Goal: Task Accomplishment & Management: Use online tool/utility

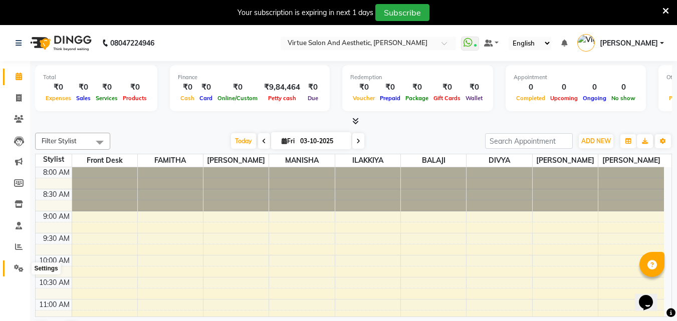
click at [18, 268] on icon at bounding box center [19, 269] width 10 height 8
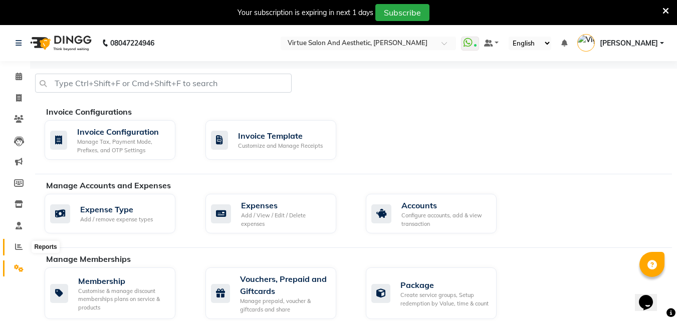
click at [21, 246] on icon at bounding box center [19, 247] width 8 height 8
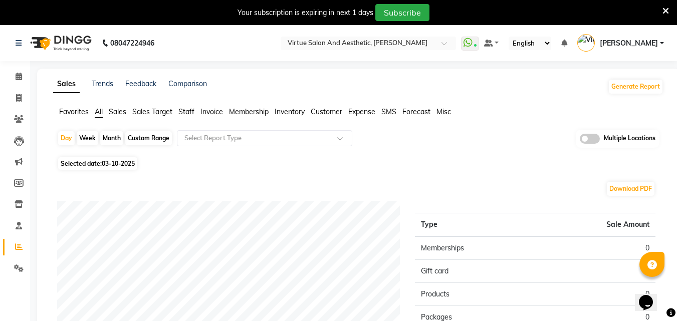
click at [78, 163] on span "Selected date: 03-10-2025" at bounding box center [97, 163] width 79 height 13
select select "10"
select select "2025"
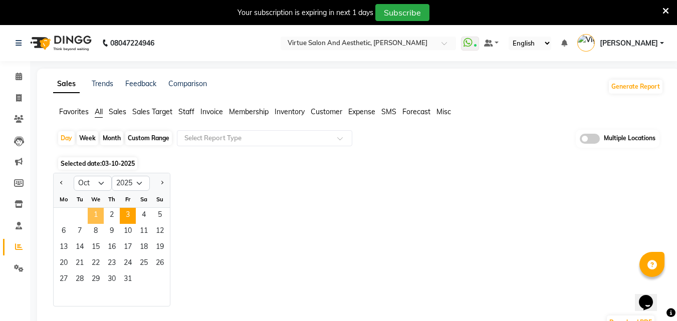
click at [97, 222] on span "1" at bounding box center [96, 216] width 16 height 16
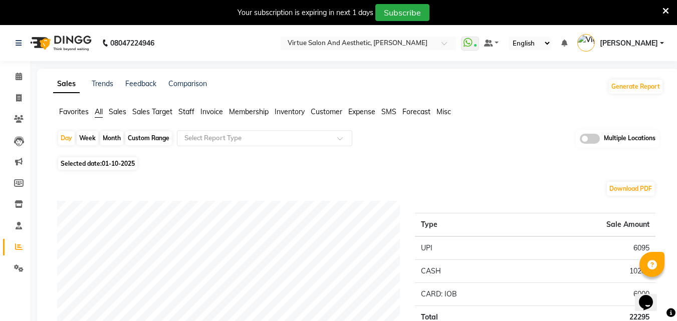
click at [209, 111] on span "Invoice" at bounding box center [211, 111] width 23 height 9
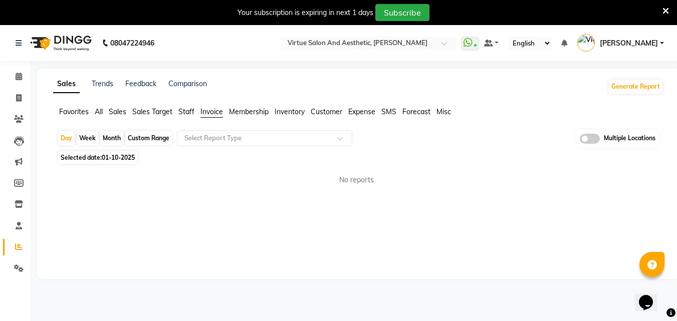
click at [125, 113] on span "Sales" at bounding box center [118, 111] width 18 height 9
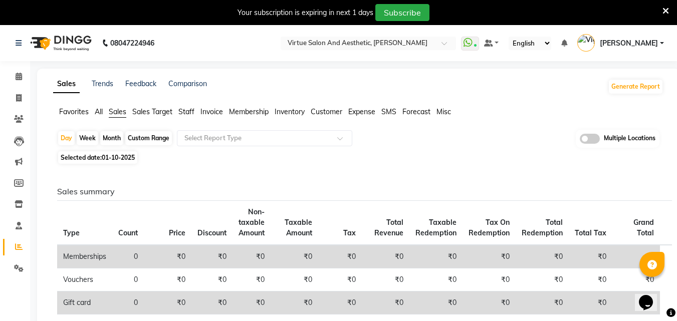
click at [665, 15] on icon at bounding box center [665, 11] width 7 height 9
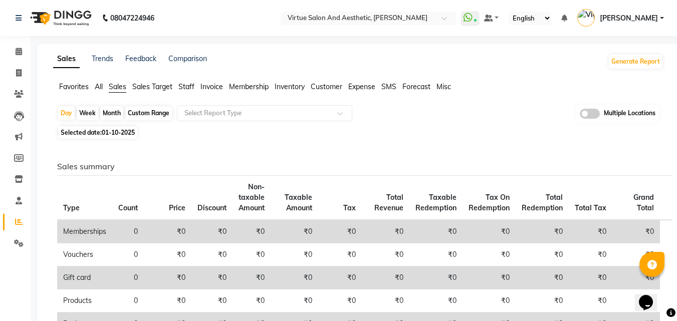
click at [215, 91] on span "Invoice" at bounding box center [211, 86] width 23 height 9
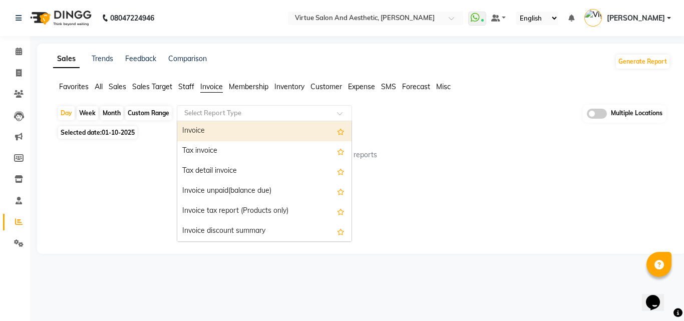
click at [230, 113] on input "text" at bounding box center [254, 113] width 144 height 10
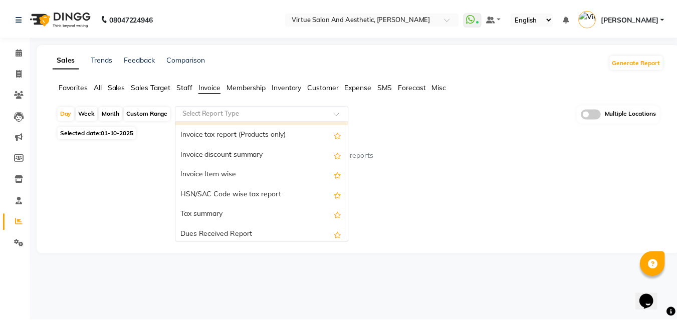
scroll to position [74, 0]
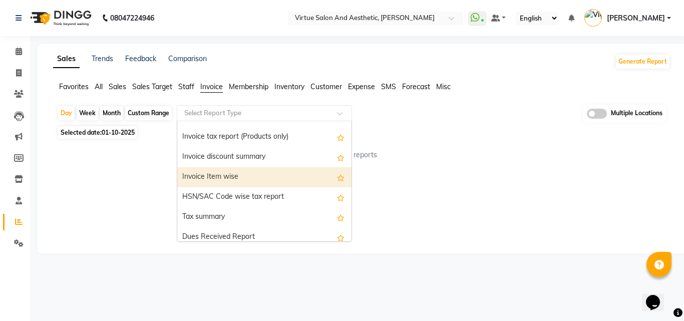
click at [277, 173] on div "Invoice Item wise" at bounding box center [264, 177] width 174 height 20
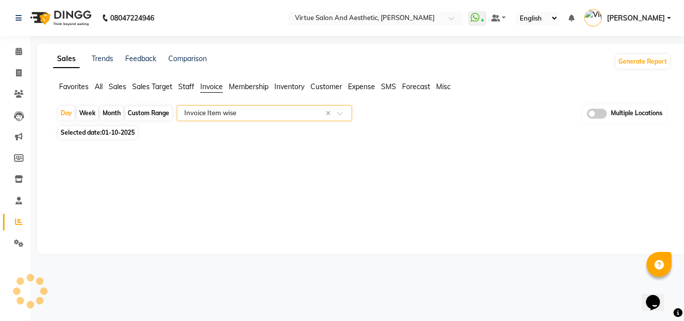
select select "full_report"
select select "csv"
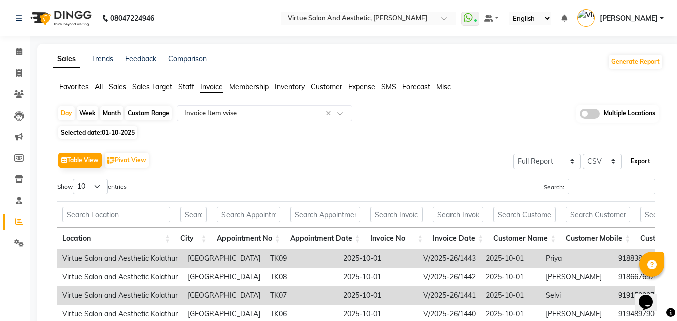
click at [637, 165] on button "Export" at bounding box center [641, 161] width 28 height 17
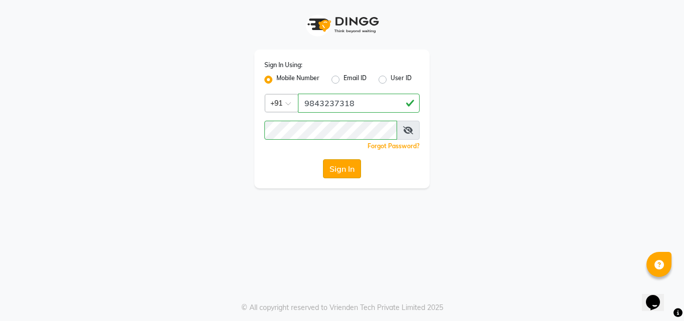
click at [339, 165] on button "Sign In" at bounding box center [342, 168] width 38 height 19
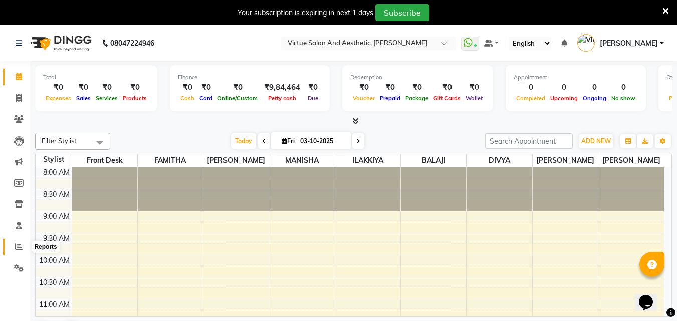
click at [15, 251] on span at bounding box center [19, 248] width 18 height 12
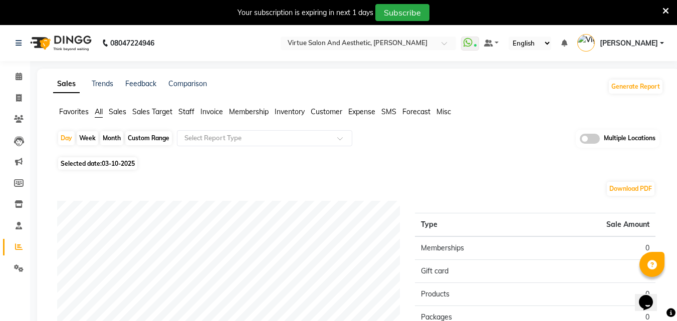
click at [109, 167] on span "03-10-2025" at bounding box center [118, 164] width 33 height 8
select select "10"
select select "2025"
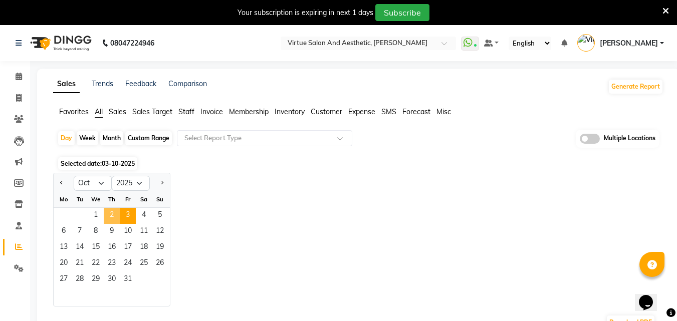
click at [108, 213] on span "2" at bounding box center [112, 216] width 16 height 16
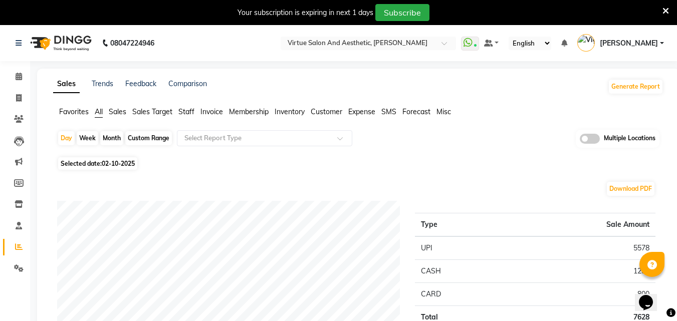
click at [121, 114] on span "Sales" at bounding box center [118, 111] width 18 height 9
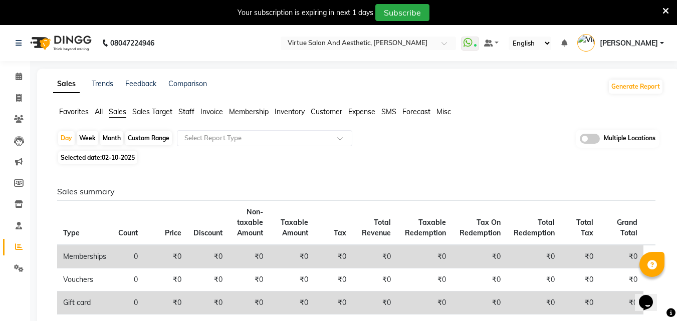
click at [207, 111] on span "Invoice" at bounding box center [211, 111] width 23 height 9
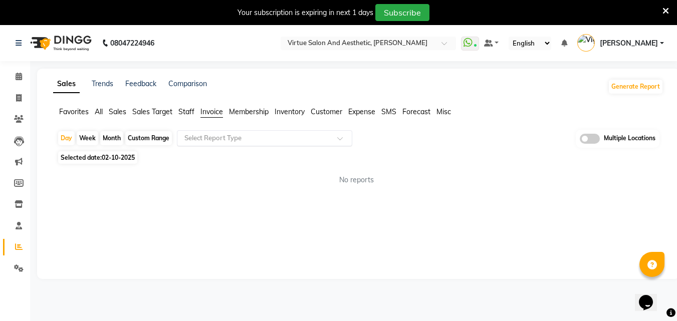
click at [226, 133] on input "text" at bounding box center [254, 138] width 144 height 10
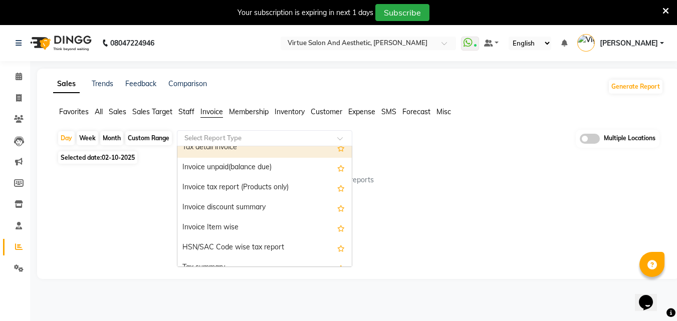
scroll to position [50, 0]
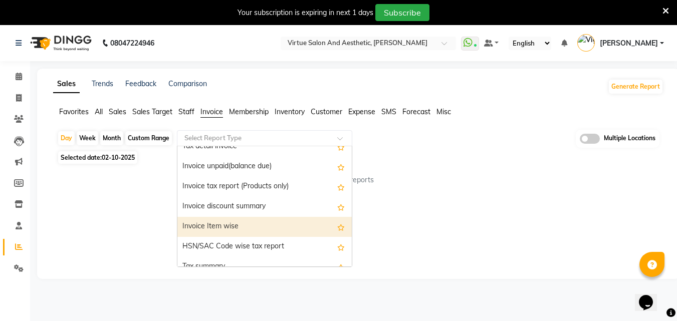
click at [296, 234] on div "Invoice Item wise" at bounding box center [264, 227] width 174 height 20
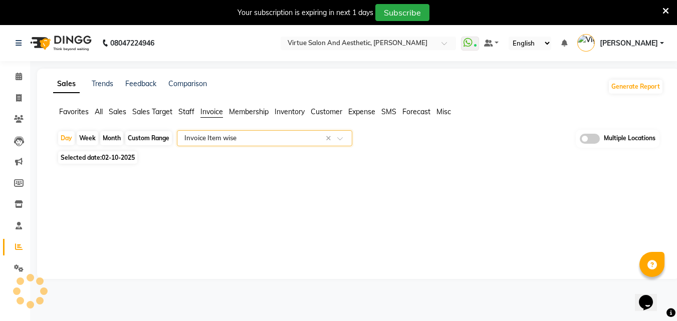
select select "full_report"
select select "csv"
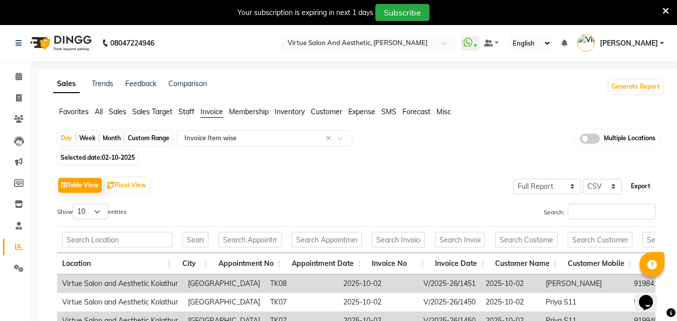
click at [644, 183] on button "Export" at bounding box center [641, 186] width 28 height 17
click at [639, 188] on button "Export" at bounding box center [641, 186] width 28 height 17
click at [17, 103] on span at bounding box center [19, 99] width 18 height 12
select select "service"
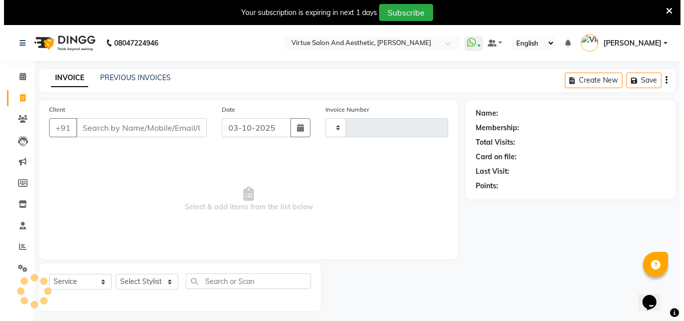
scroll to position [25, 0]
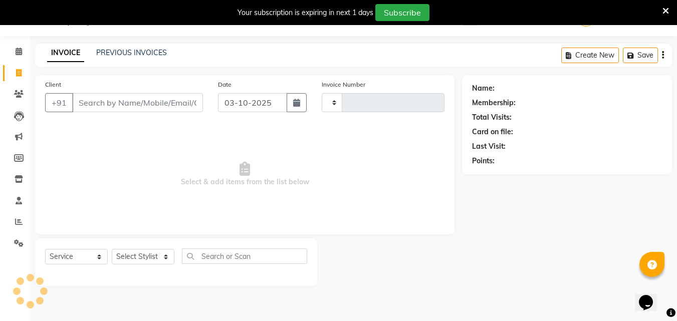
type input "1452"
select select "7053"
click at [136, 53] on link "PREVIOUS INVOICES" at bounding box center [131, 52] width 71 height 9
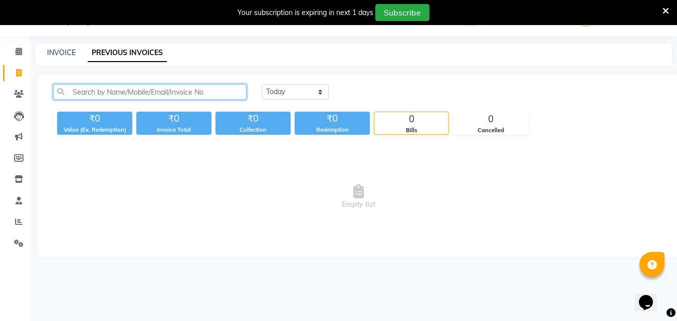
click at [136, 97] on input "text" at bounding box center [149, 92] width 193 height 16
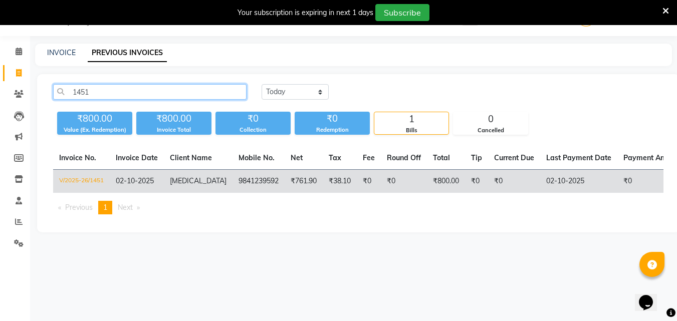
type input "1451"
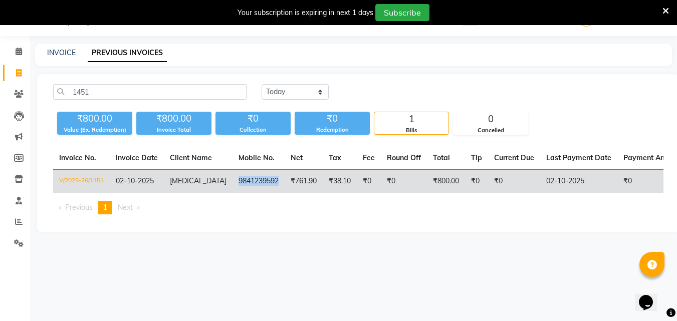
drag, startPoint x: 219, startPoint y: 182, endPoint x: 267, endPoint y: 183, distance: 47.1
click at [267, 183] on td "9841239592" at bounding box center [258, 182] width 52 height 24
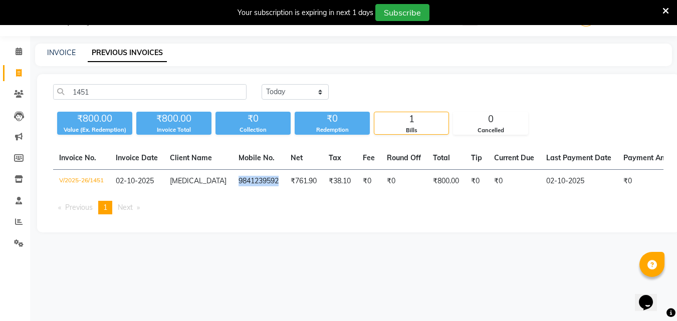
copy td "9841239592"
click at [75, 55] on div "INVOICE PREVIOUS INVOICES" at bounding box center [347, 53] width 625 height 11
click at [70, 56] on link "INVOICE" at bounding box center [61, 52] width 29 height 9
select select "service"
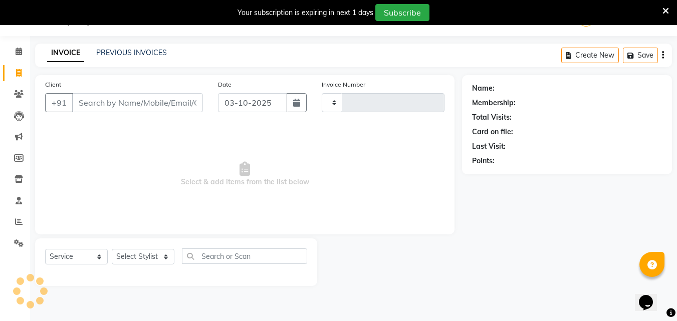
type input "1452"
select select "7053"
click at [106, 99] on input "Client" at bounding box center [137, 102] width 131 height 19
type input "9841239592"
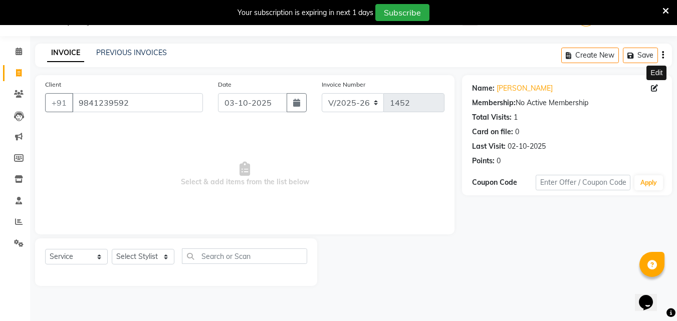
click at [651, 85] on icon at bounding box center [654, 88] width 7 height 7
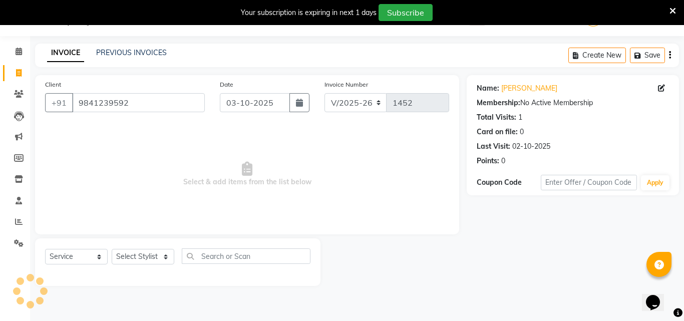
select select "other"
select select "48933"
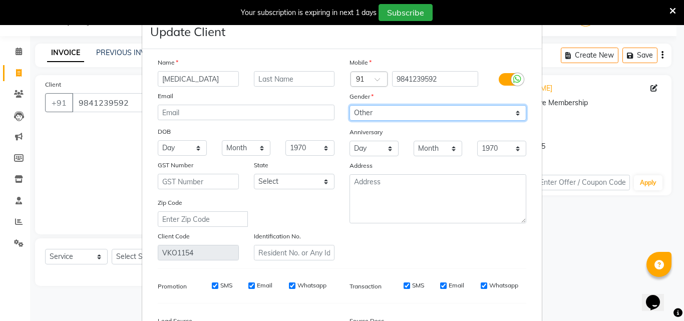
click at [498, 115] on select "Select Male Female Other Prefer Not To Say" at bounding box center [438, 113] width 177 height 16
select select "[DEMOGRAPHIC_DATA]"
click at [350, 105] on select "Select Male Female Other Prefer Not To Say" at bounding box center [438, 113] width 177 height 16
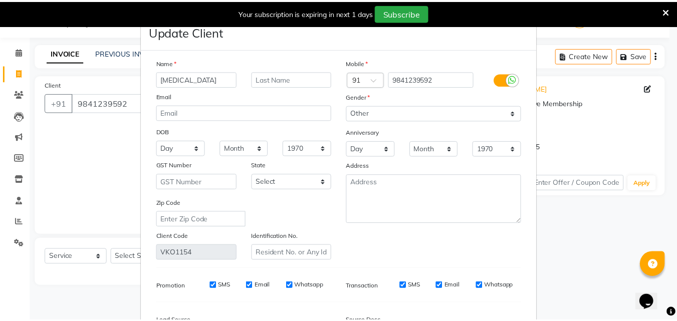
scroll to position [123, 0]
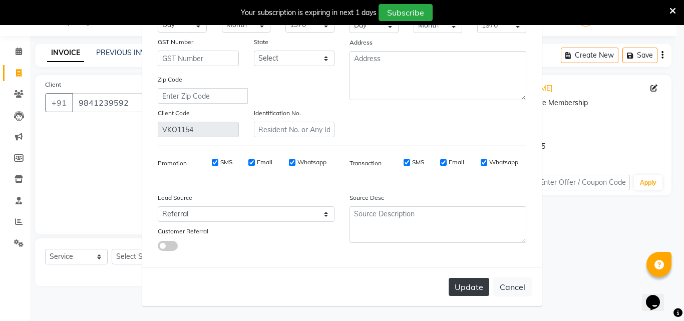
click at [481, 286] on button "Update" at bounding box center [469, 287] width 41 height 18
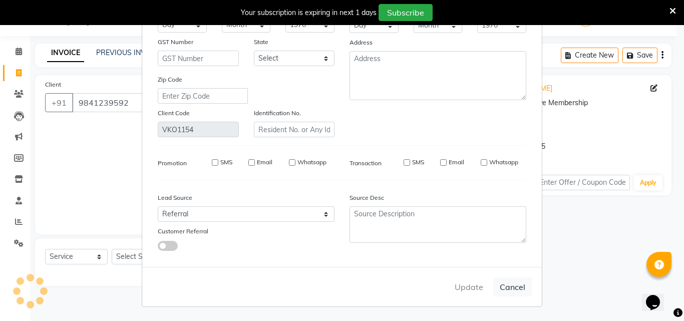
select select
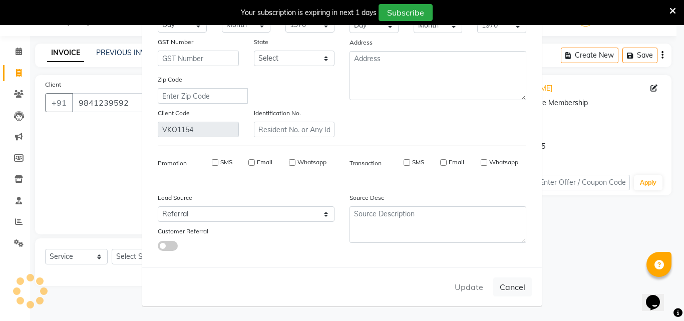
select select
checkbox input "false"
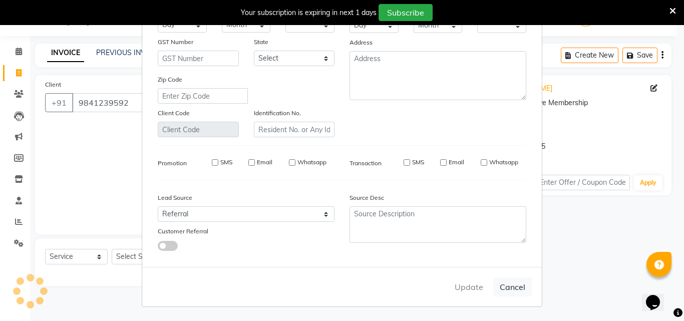
checkbox input "false"
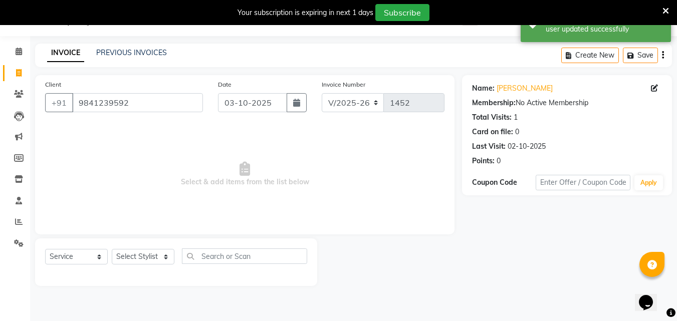
click at [670, 13] on div "Your subscription is expiring in next 1 days Subscribe" at bounding box center [338, 12] width 677 height 25
click at [665, 10] on icon at bounding box center [665, 11] width 7 height 9
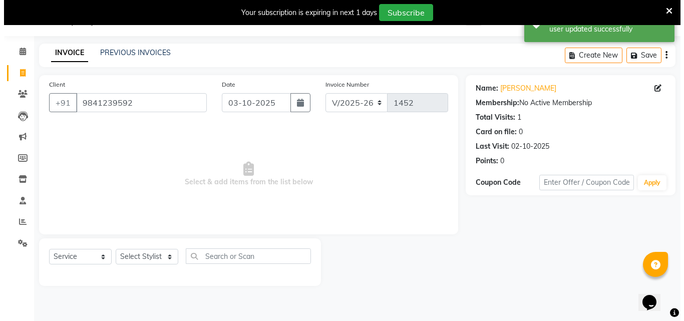
scroll to position [0, 0]
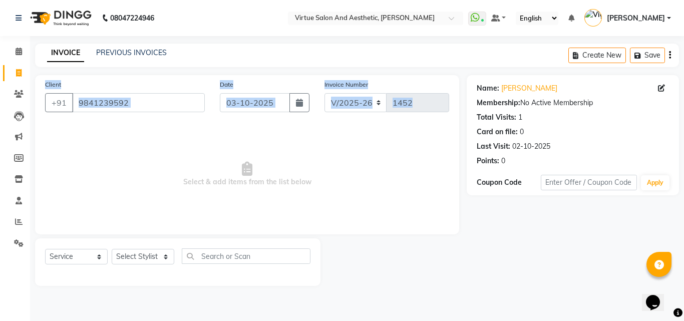
drag, startPoint x: 350, startPoint y: 167, endPoint x: 524, endPoint y: 53, distance: 208.0
click at [524, 53] on main "INVOICE PREVIOUS INVOICES Create New Save Client +91 9841239592 Date 03-10-2025…" at bounding box center [357, 173] width 654 height 258
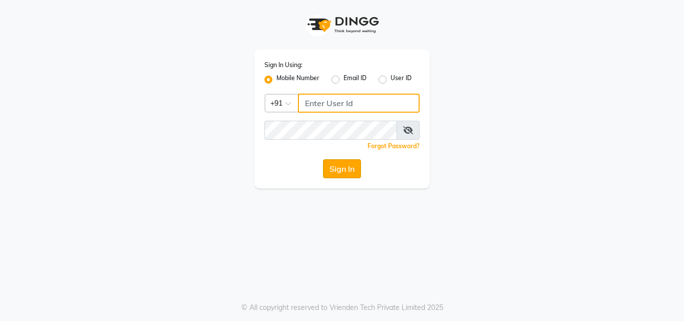
type input "9843237318"
click at [338, 169] on button "Sign In" at bounding box center [342, 168] width 38 height 19
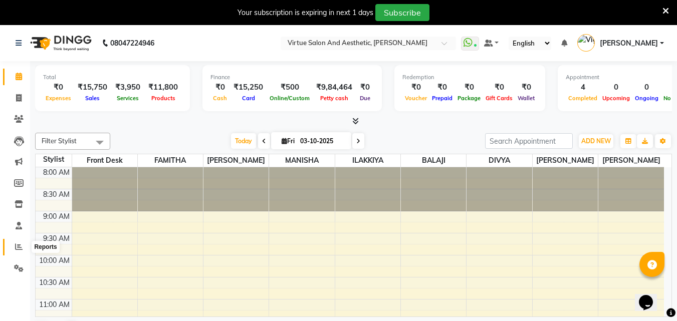
click at [20, 248] on icon at bounding box center [19, 247] width 8 height 8
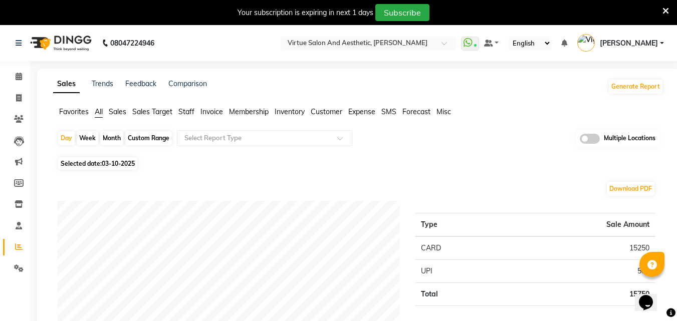
click at [662, 15] on icon at bounding box center [665, 11] width 7 height 9
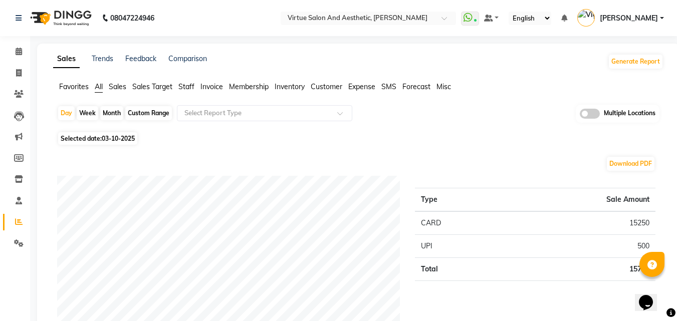
click at [113, 86] on span "Sales" at bounding box center [118, 86] width 18 height 9
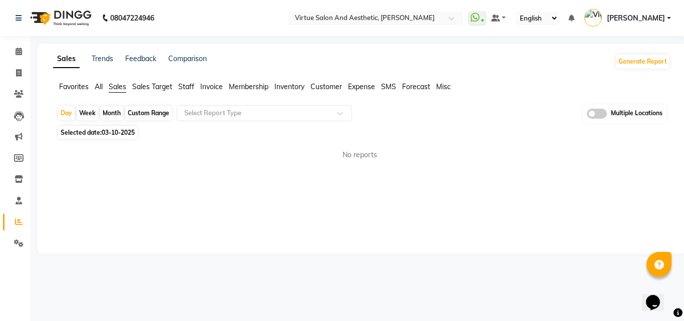
click at [85, 135] on span "Selected date: 03-10-2025" at bounding box center [97, 132] width 79 height 13
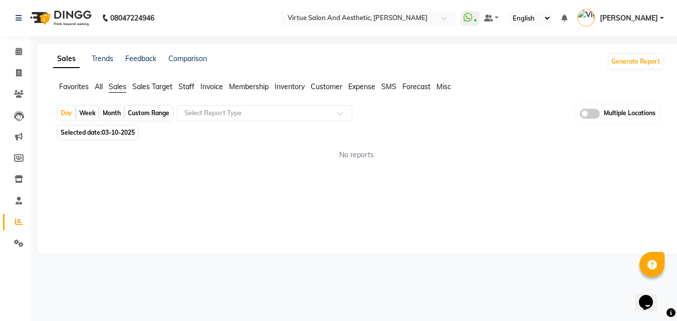
select select "10"
select select "2025"
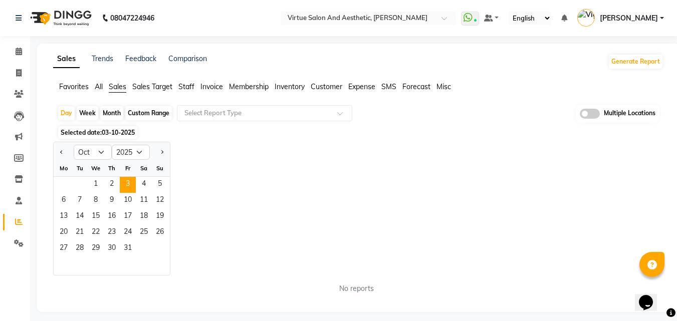
click at [151, 118] on div "Custom Range" at bounding box center [148, 113] width 47 height 14
select select "10"
select select "2025"
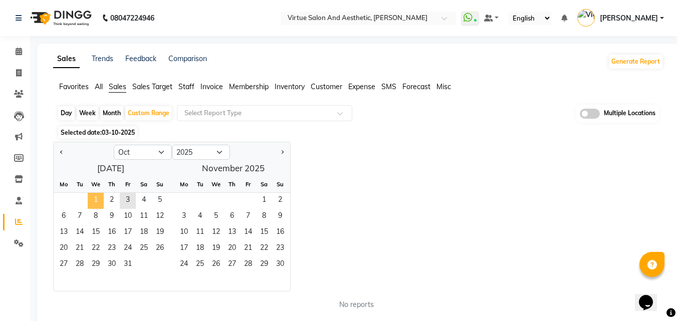
click at [88, 201] on span "1" at bounding box center [96, 201] width 16 height 16
click at [113, 200] on span "2" at bounding box center [112, 201] width 16 height 16
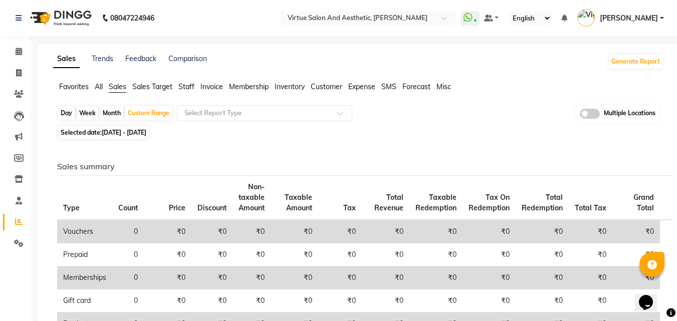
click at [217, 90] on span "Invoice" at bounding box center [211, 86] width 23 height 9
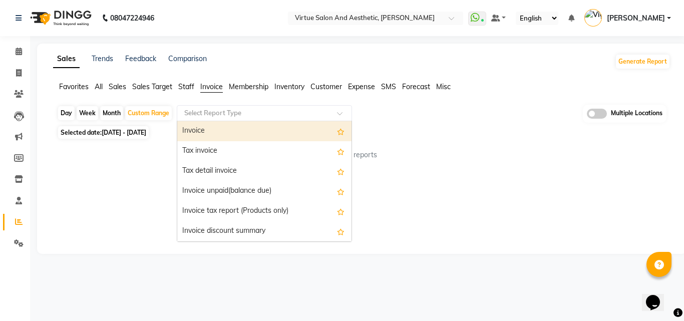
click at [237, 117] on input "text" at bounding box center [254, 113] width 144 height 10
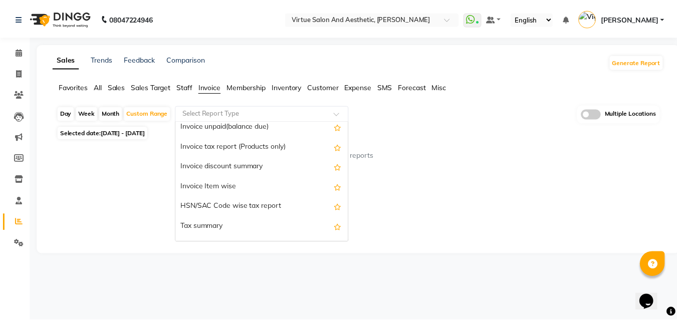
scroll to position [62, 0]
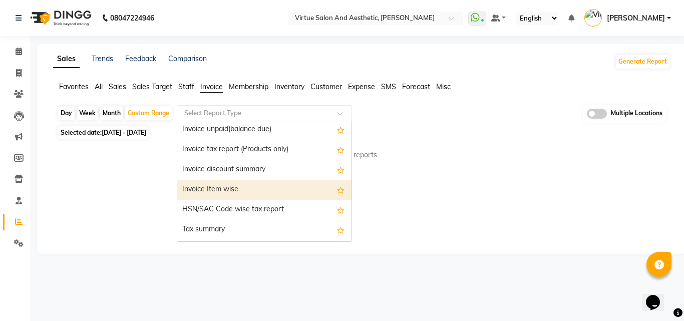
click at [273, 191] on div "Invoice Item wise" at bounding box center [264, 190] width 174 height 20
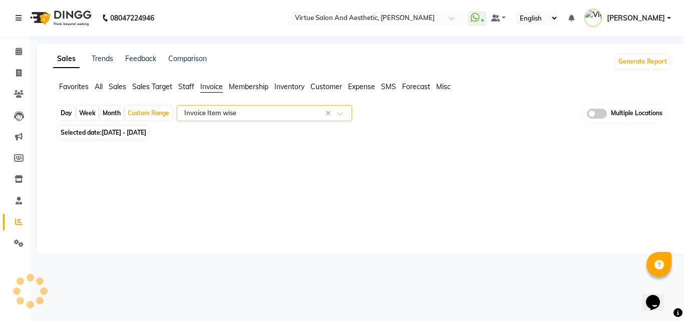
select select "full_report"
select select "csv"
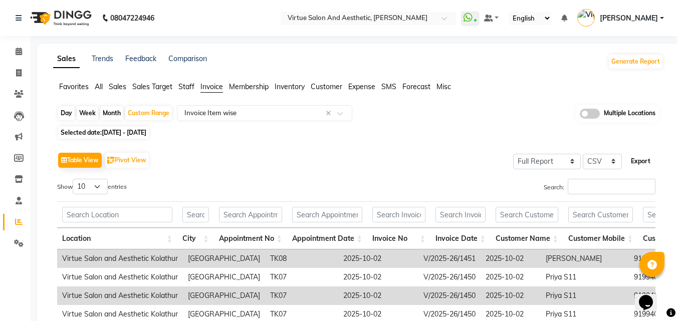
click at [649, 158] on button "Export" at bounding box center [641, 161] width 28 height 17
click at [377, 19] on input "text" at bounding box center [358, 19] width 145 height 10
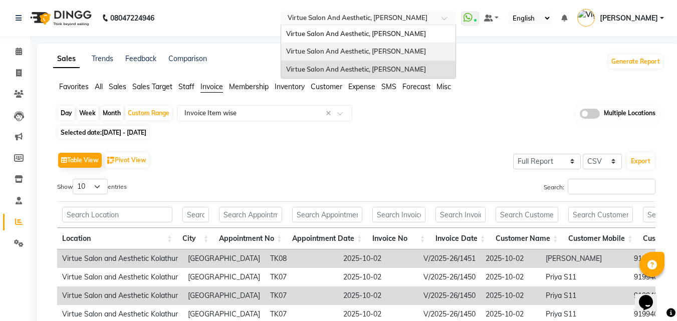
click at [388, 53] on span "Virtue Salon And Aesthetic, [PERSON_NAME]" at bounding box center [356, 51] width 140 height 8
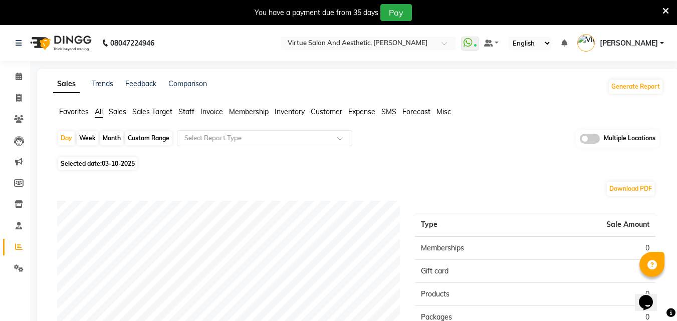
click at [665, 16] on span at bounding box center [665, 10] width 7 height 11
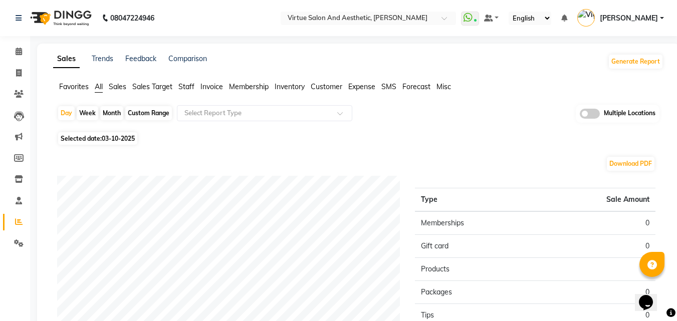
click at [204, 91] on li "Invoice" at bounding box center [211, 87] width 23 height 11
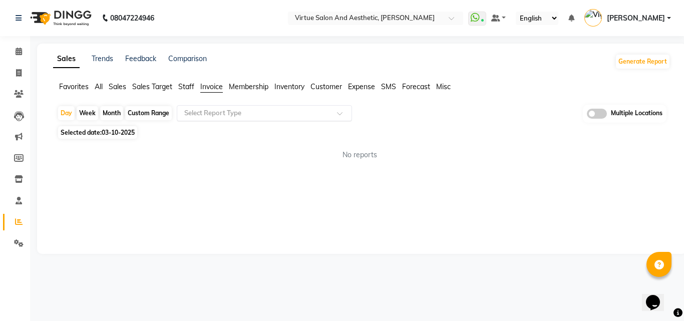
click at [210, 117] on input "text" at bounding box center [254, 113] width 144 height 10
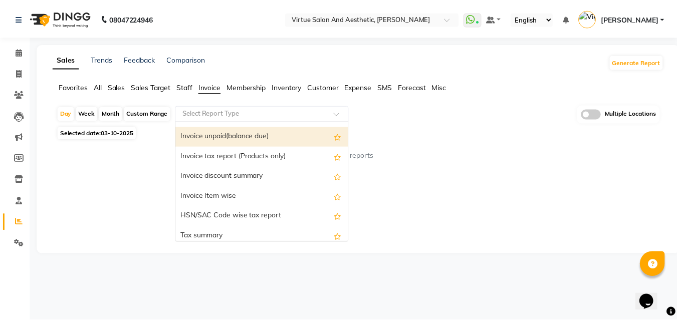
scroll to position [67, 0]
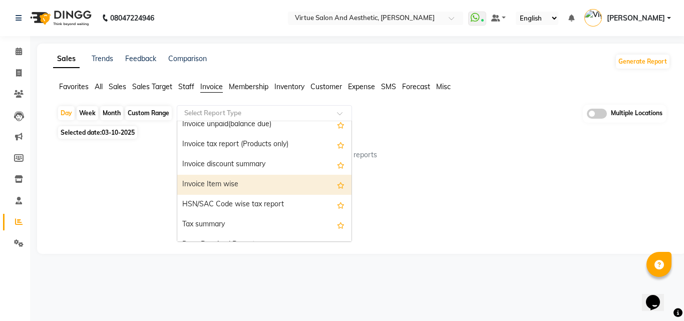
click at [256, 183] on div "Invoice Item wise" at bounding box center [264, 185] width 174 height 20
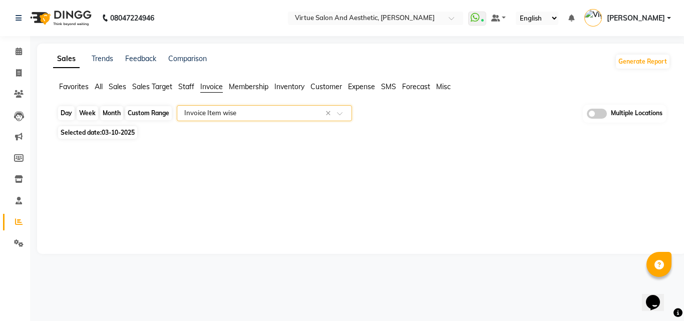
click at [65, 114] on div "Day" at bounding box center [66, 113] width 17 height 14
select select "10"
select select "2025"
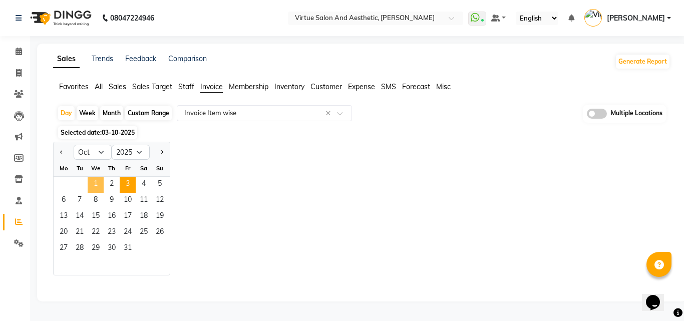
click at [98, 178] on span "1" at bounding box center [96, 185] width 16 height 16
select select "full_report"
select select "csv"
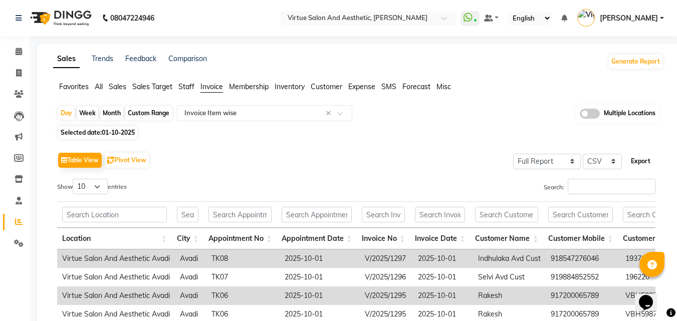
click at [638, 168] on button "Export" at bounding box center [641, 161] width 28 height 17
